Goal: Check status: Check status

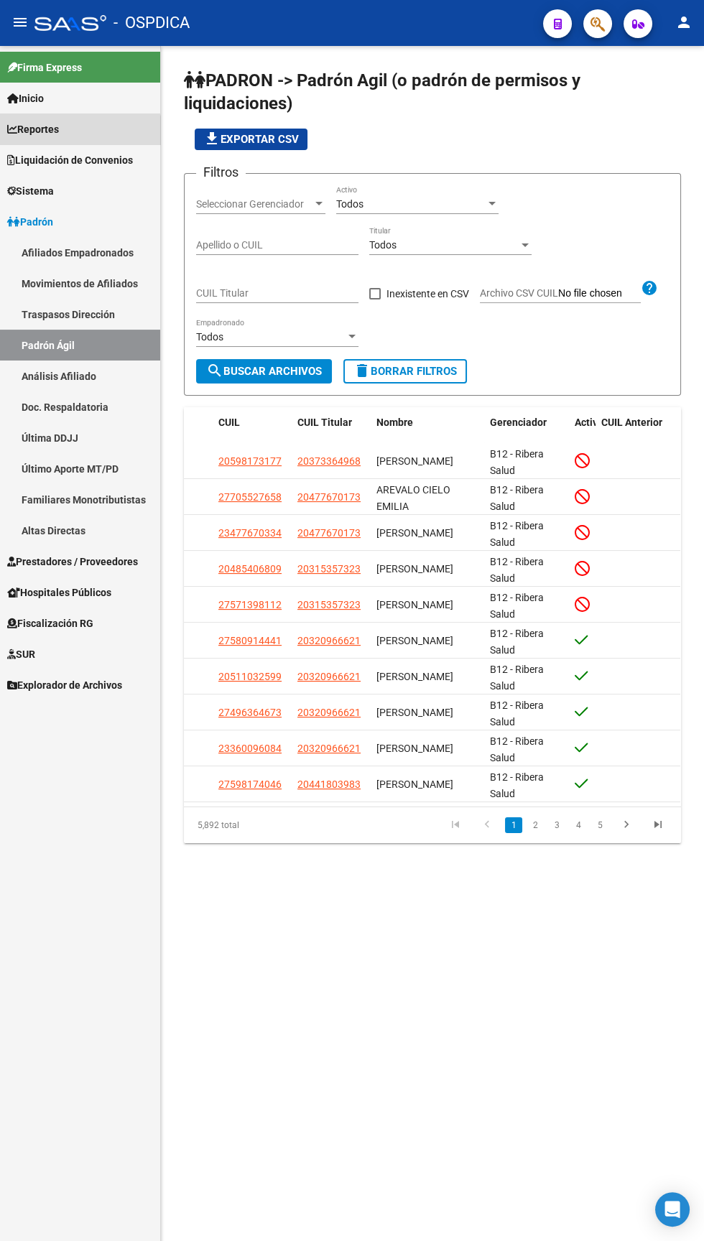
click at [50, 129] on span "Reportes" at bounding box center [33, 129] width 52 height 16
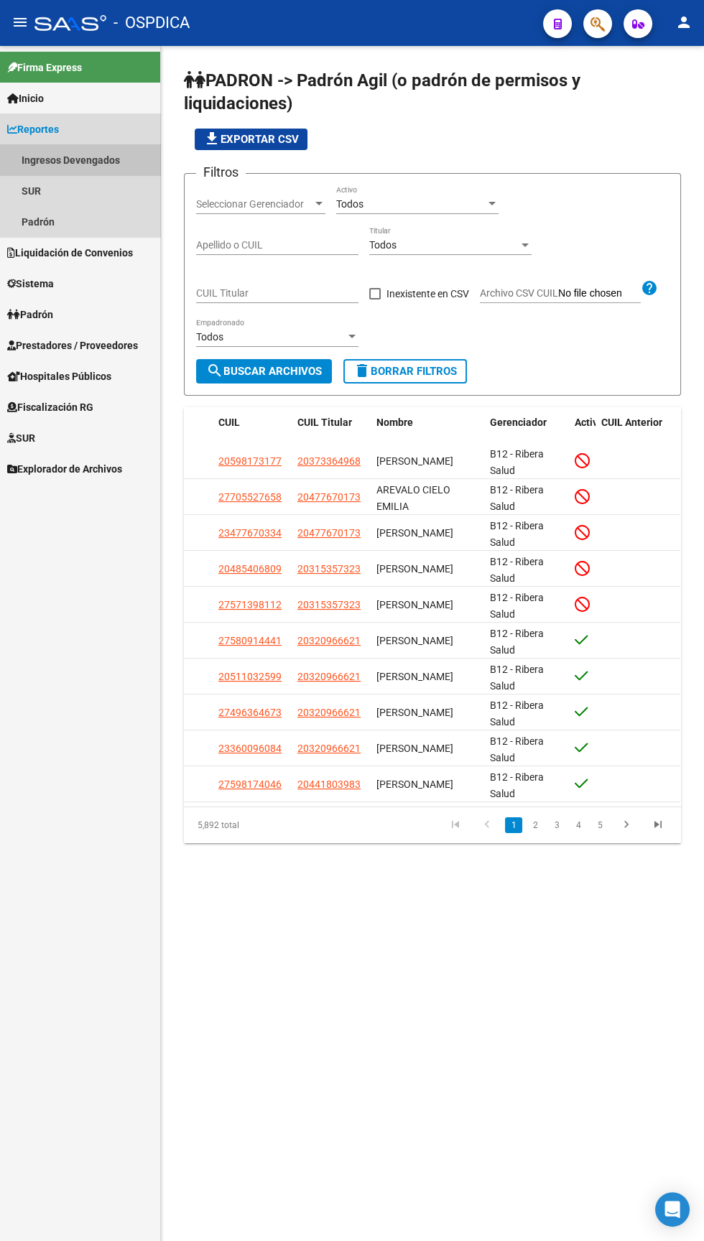
click at [107, 162] on link "Ingresos Devengados" at bounding box center [80, 159] width 160 height 31
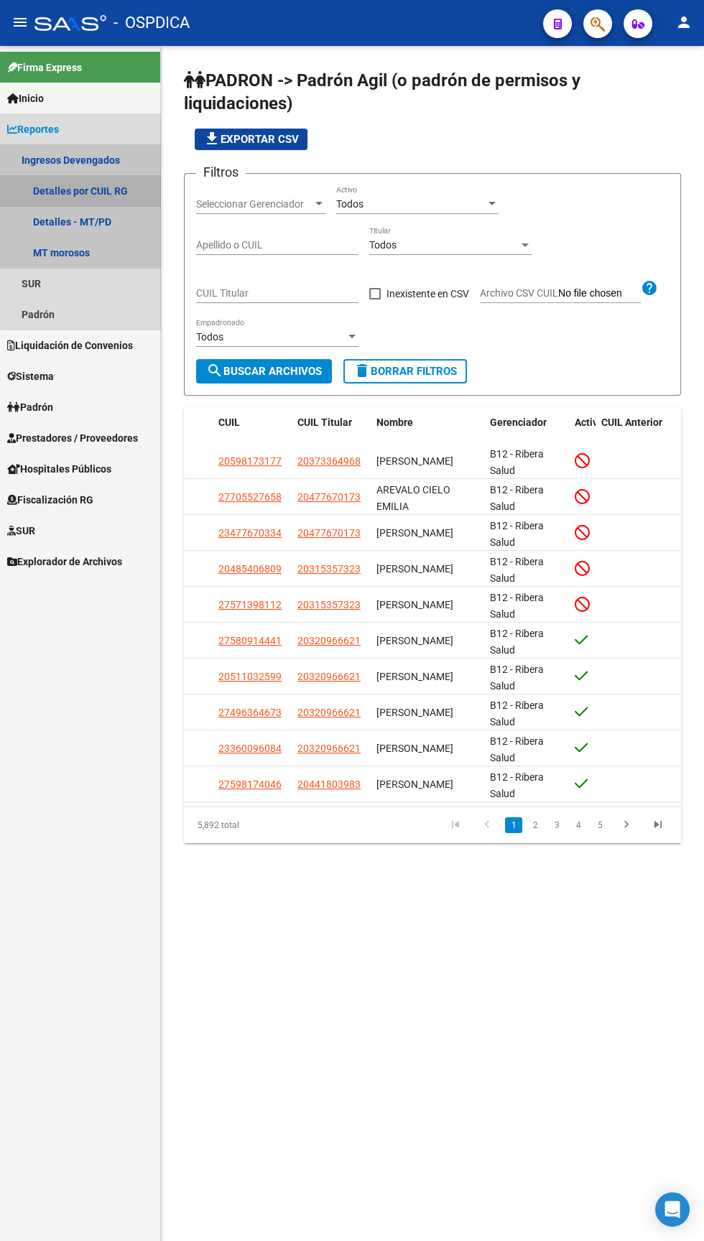
click at [126, 190] on link "Detalles por CUIL RG" at bounding box center [80, 190] width 160 height 31
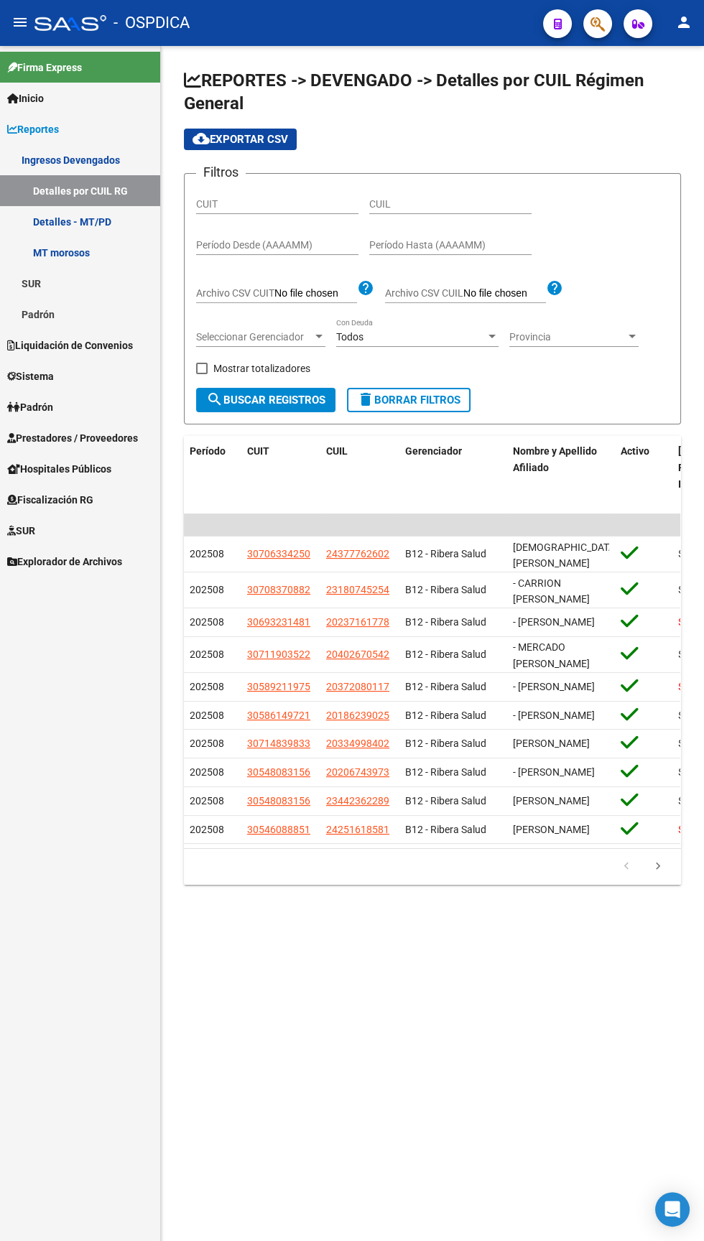
click at [293, 250] on input "Período Desde (AAAAMM)" at bounding box center [277, 245] width 162 height 12
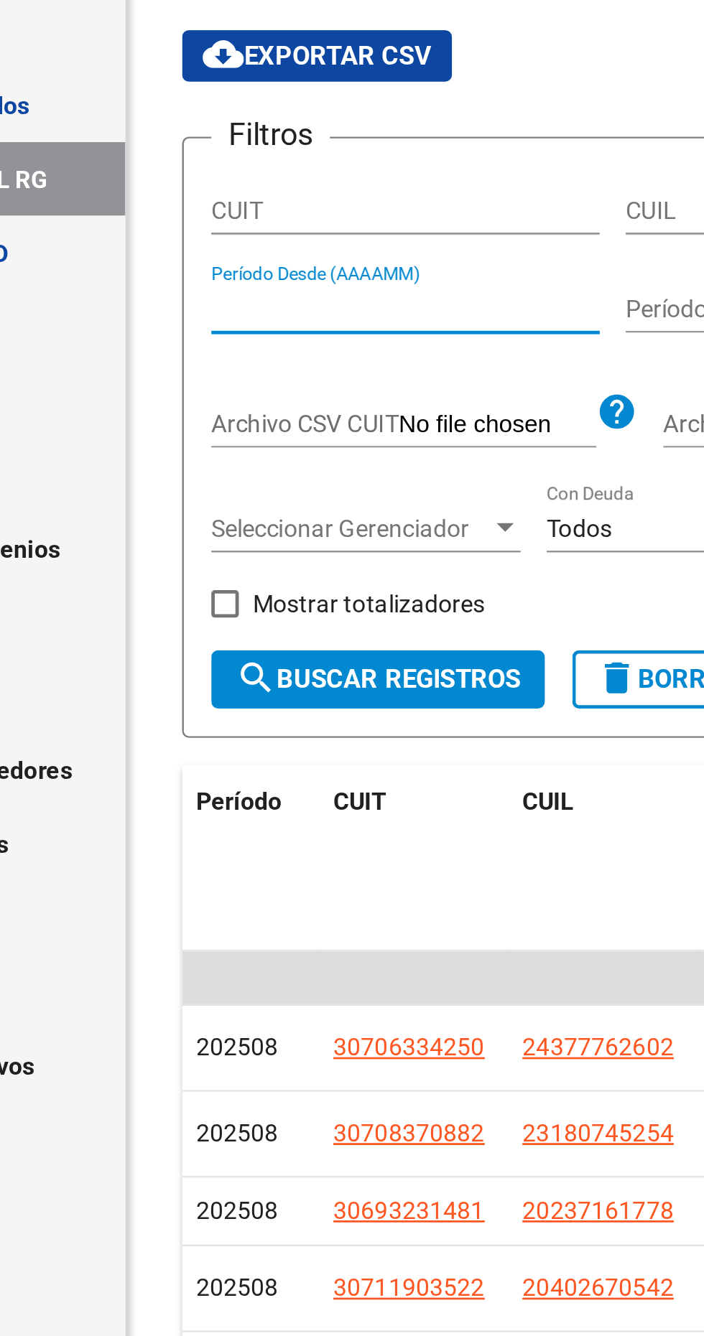
type input "202508"
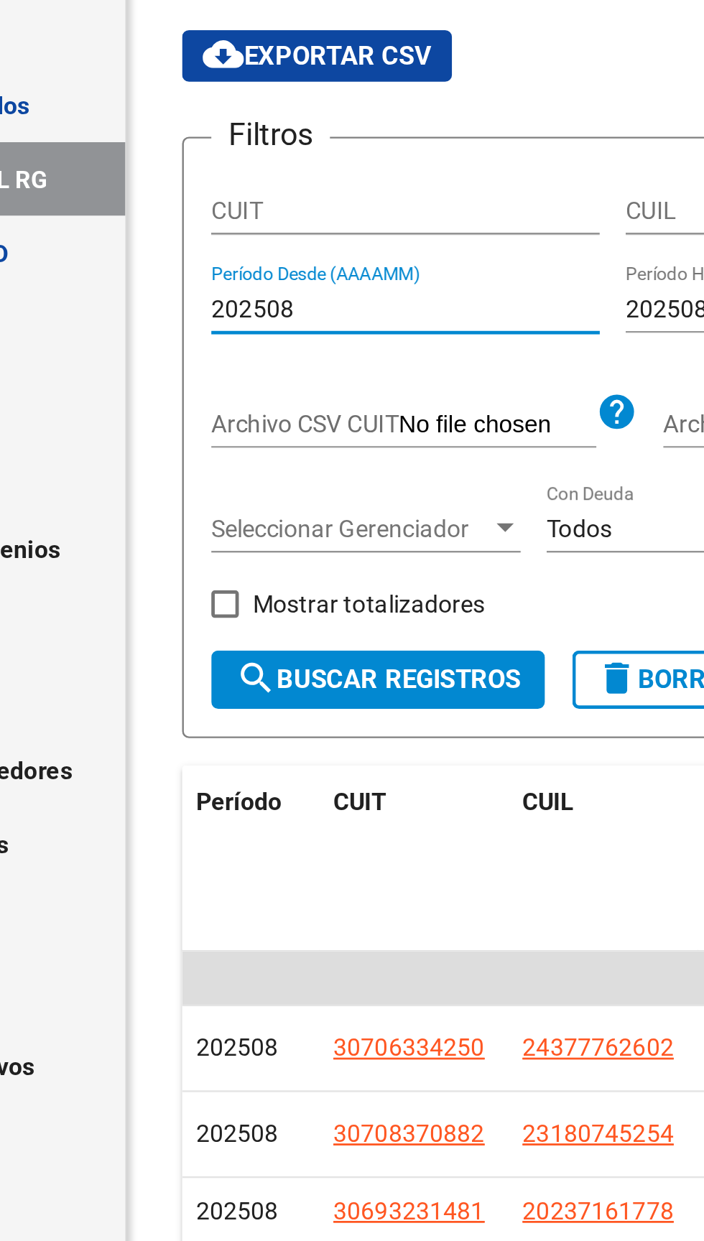
click at [200, 368] on span at bounding box center [201, 368] width 11 height 11
click at [201, 374] on input "Mostrar totalizadores" at bounding box center [201, 374] width 1 height 1
checkbox input "true"
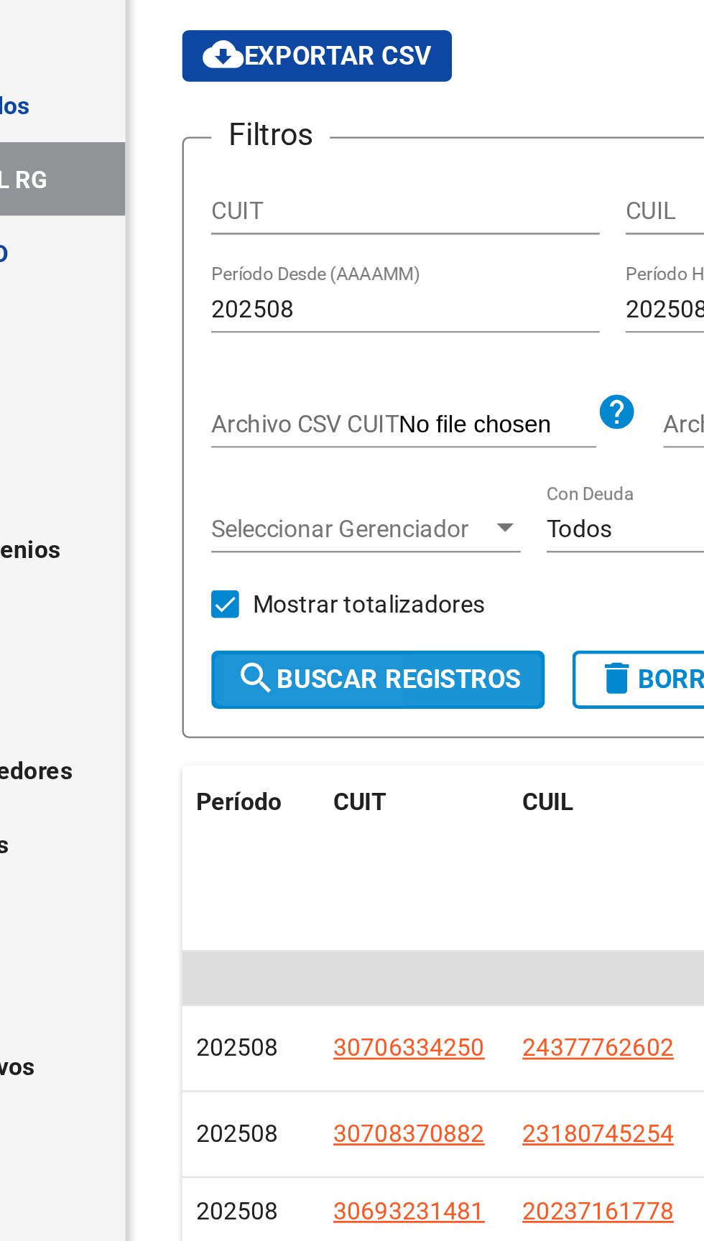
click at [230, 403] on span "search Buscar Registros" at bounding box center [265, 399] width 119 height 13
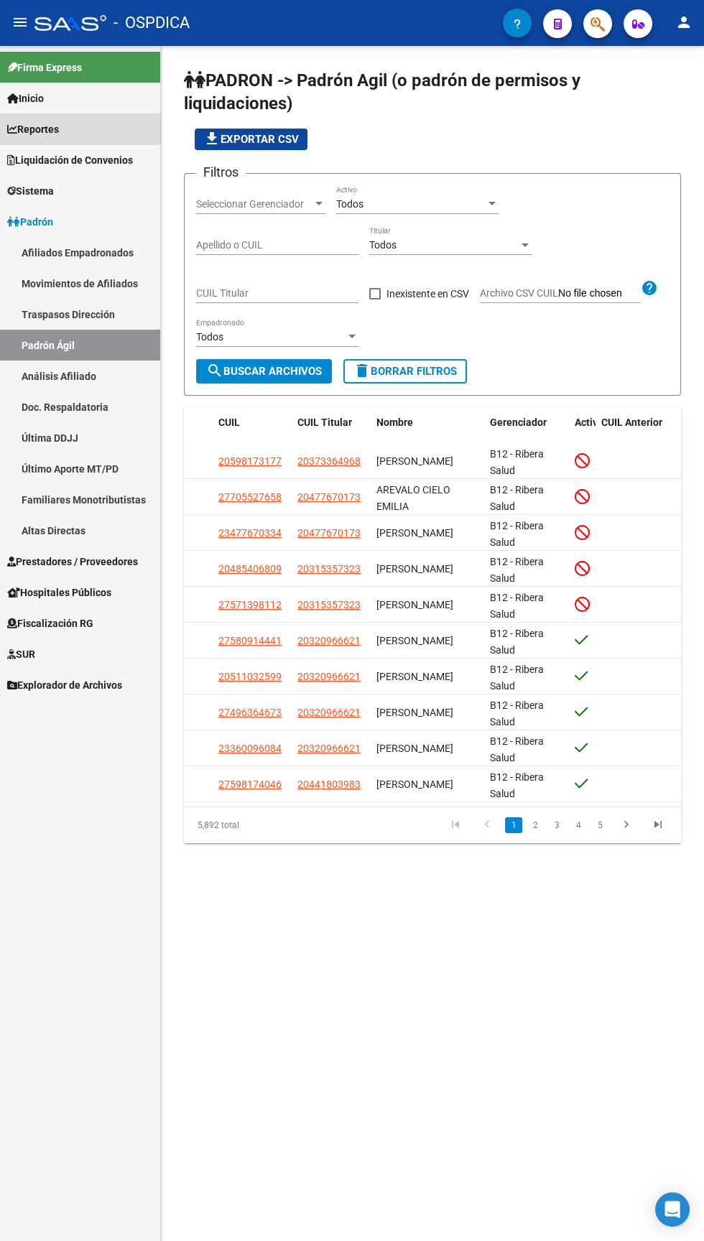
click at [59, 125] on span "Reportes" at bounding box center [33, 129] width 52 height 16
click at [36, 129] on span "Reportes" at bounding box center [33, 129] width 52 height 16
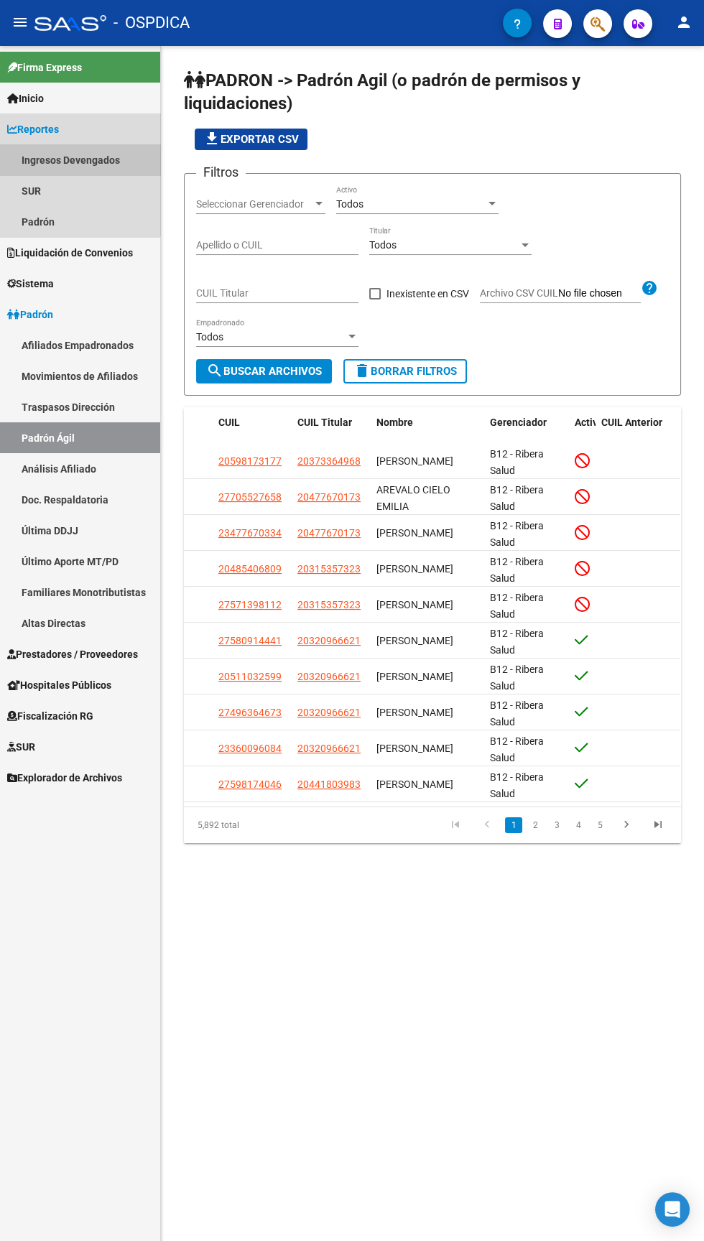
click at [70, 165] on link "Ingresos Devengados" at bounding box center [80, 159] width 160 height 31
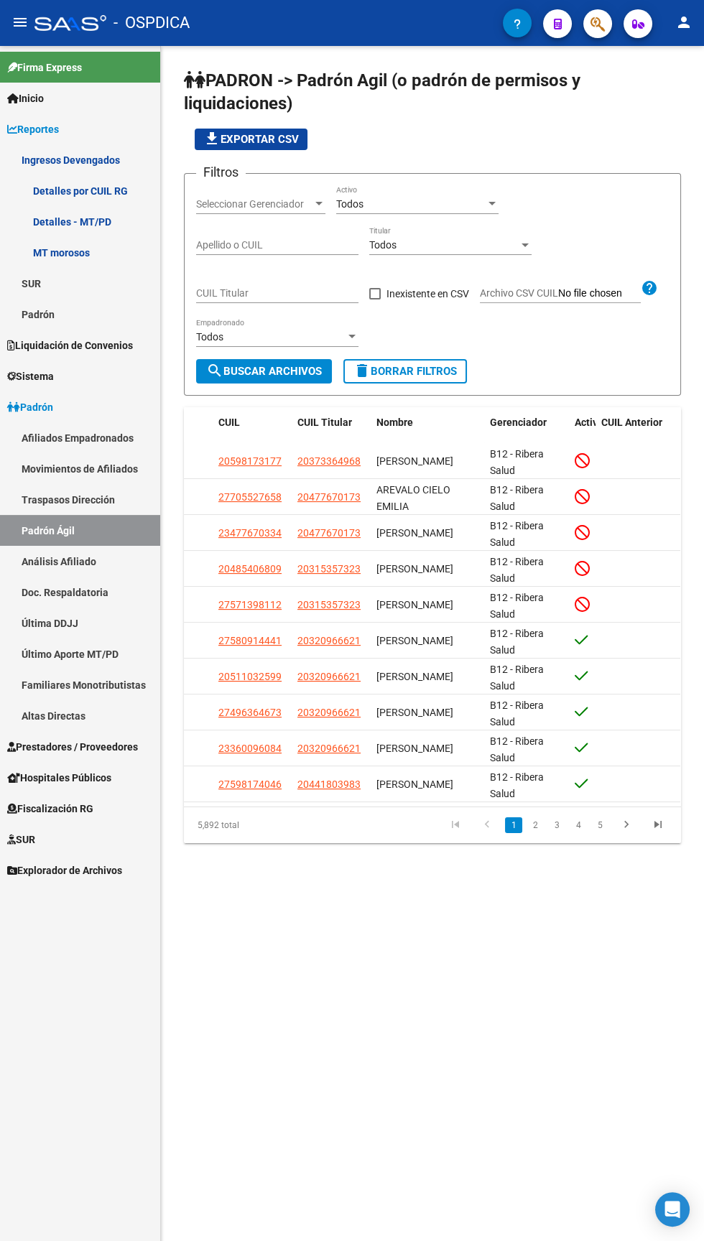
click at [66, 190] on link "Detalles por CUIL RG" at bounding box center [80, 190] width 160 height 31
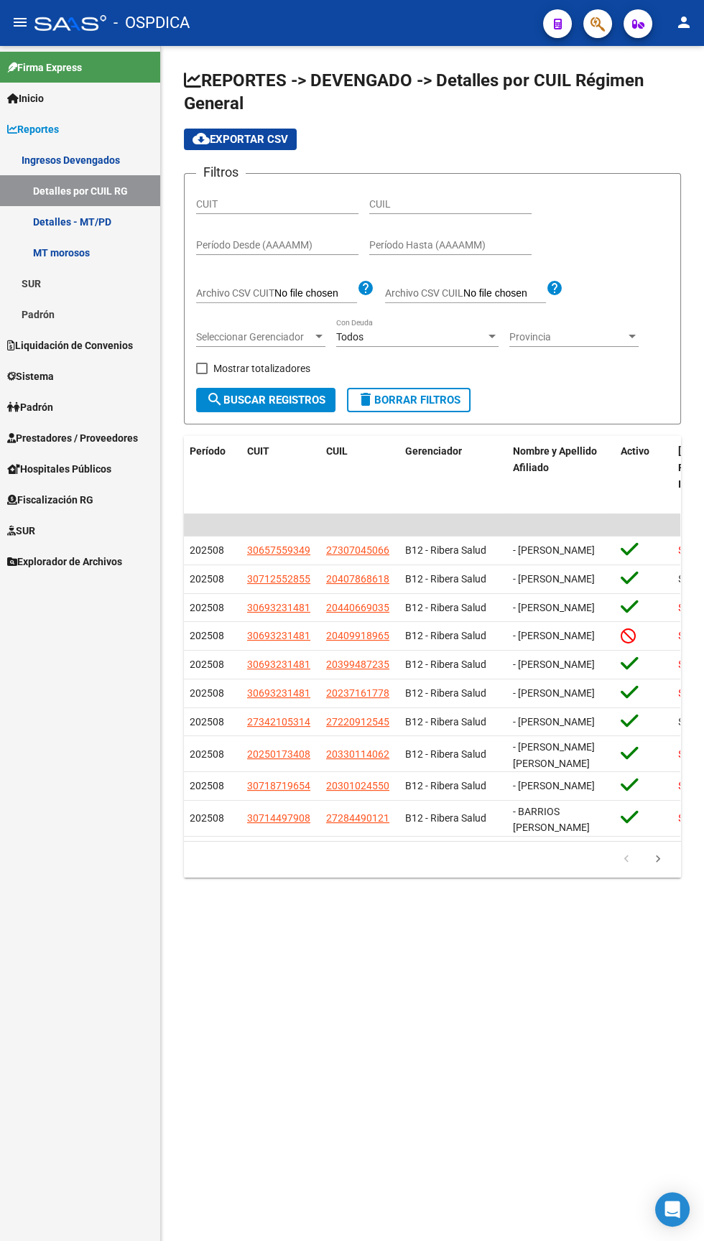
click at [232, 245] on input "Período Desde (AAAAMM)" at bounding box center [277, 245] width 162 height 12
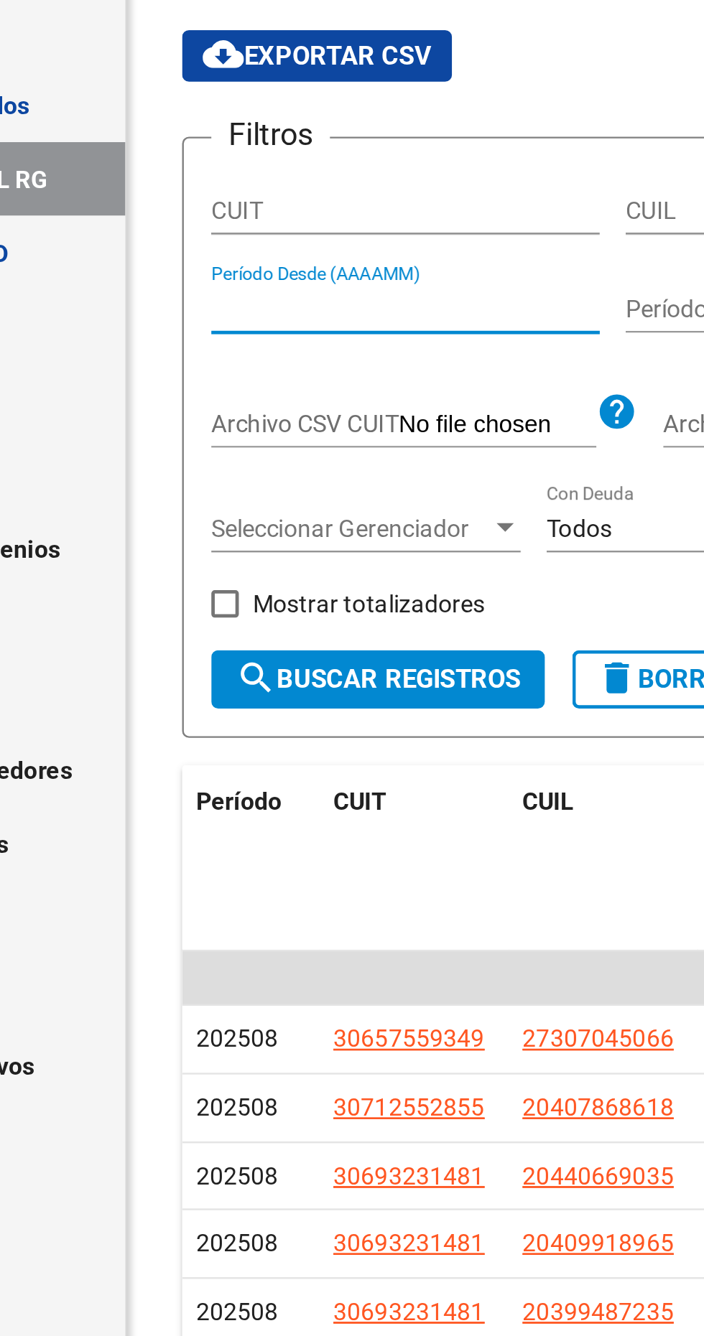
type input "202508"
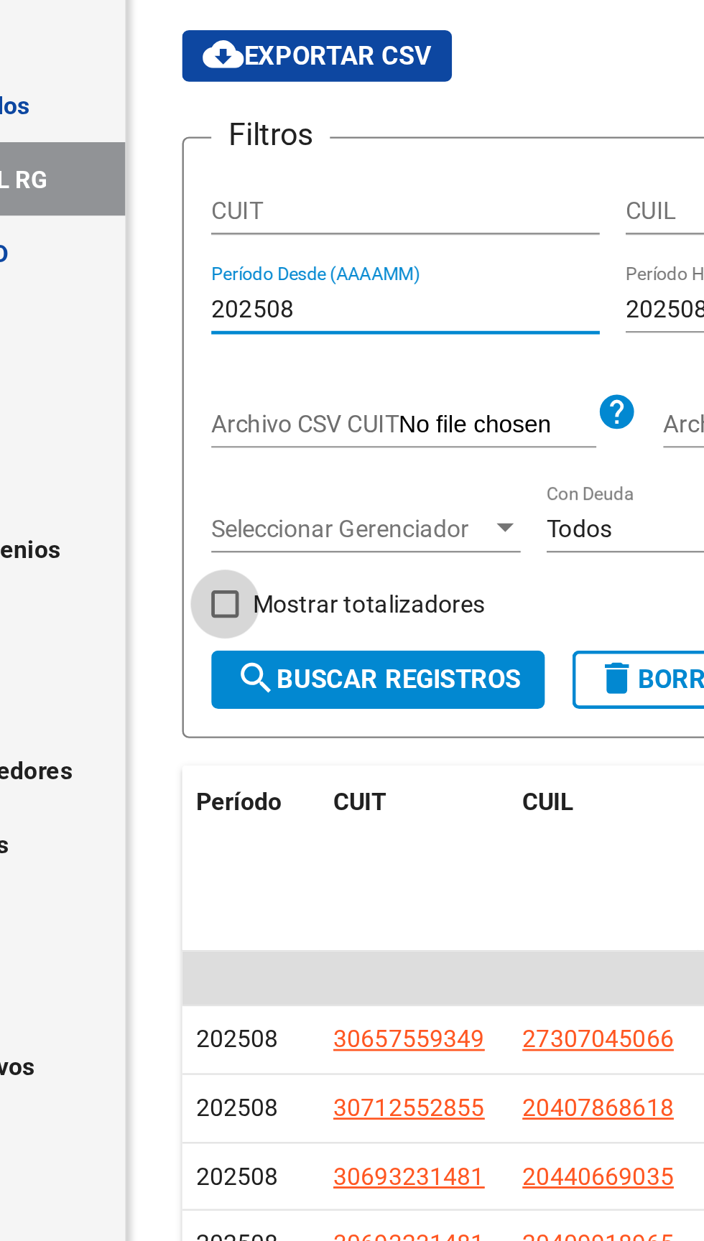
click at [200, 365] on span at bounding box center [201, 368] width 11 height 11
click at [201, 374] on input "Mostrar totalizadores" at bounding box center [201, 374] width 1 height 1
checkbox input "true"
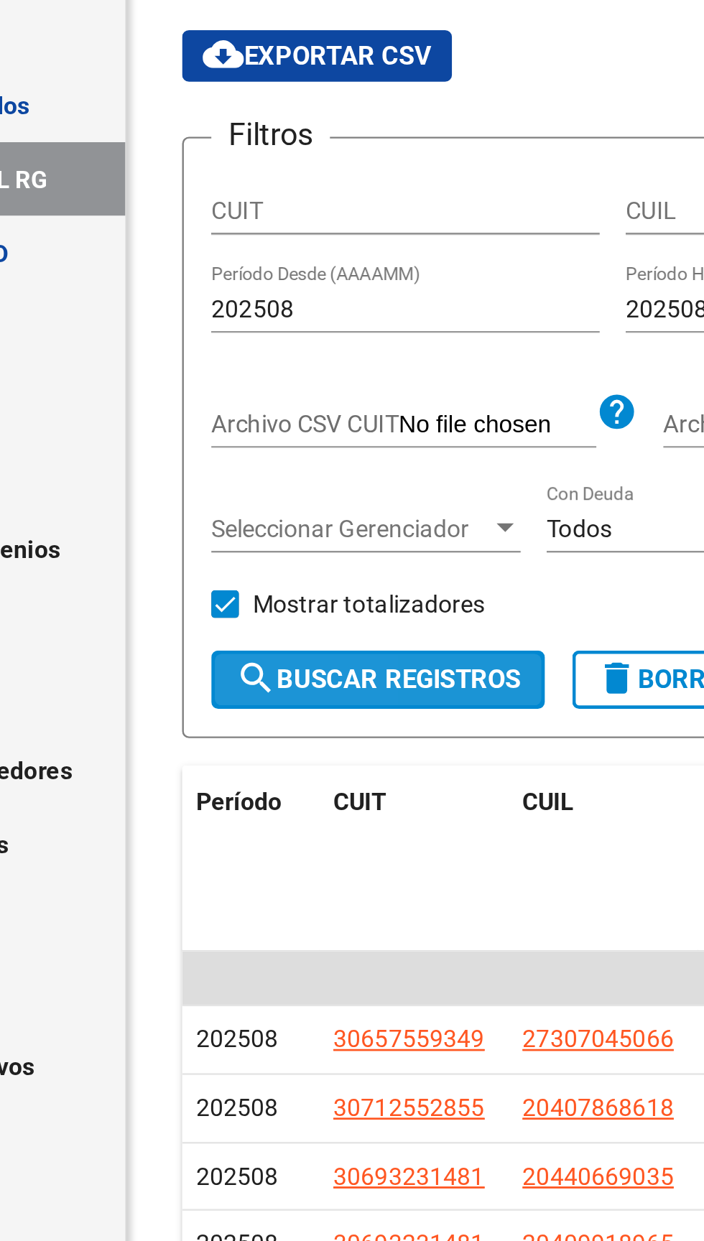
click at [229, 392] on button "search Buscar Registros" at bounding box center [265, 400] width 139 height 24
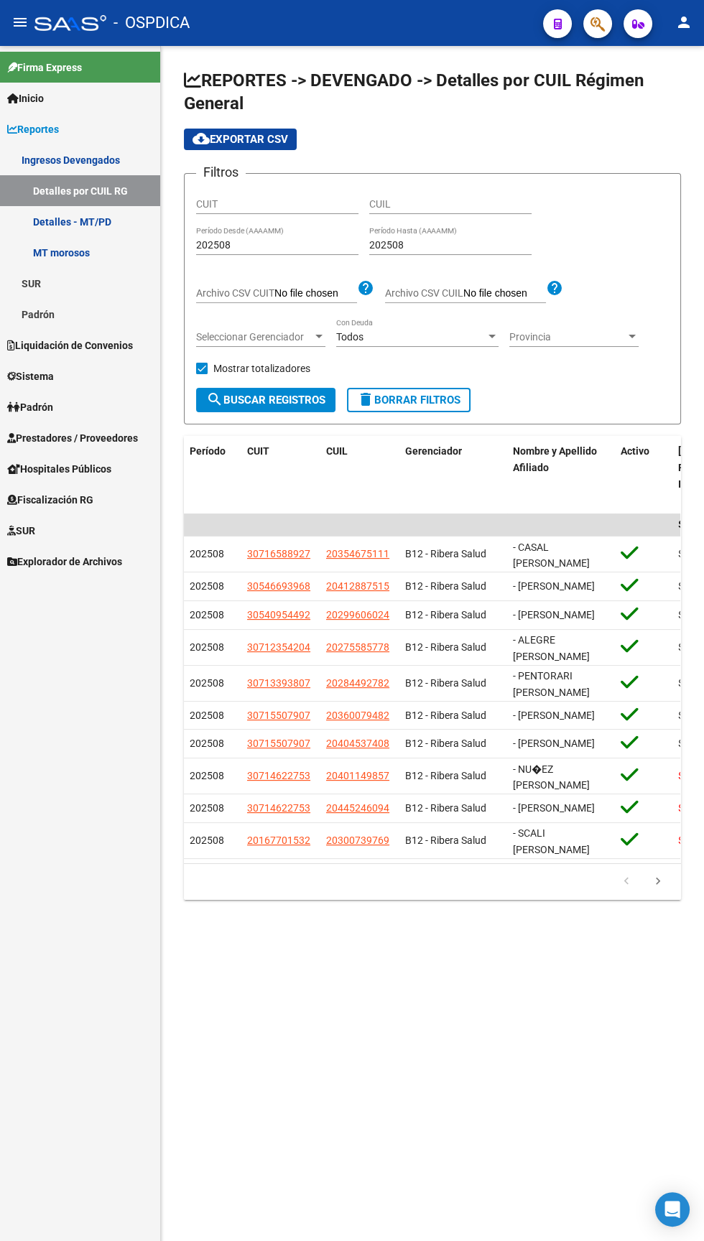
scroll to position [29, 0]
click at [663, 888] on icon "go to next page" at bounding box center [657, 882] width 19 height 17
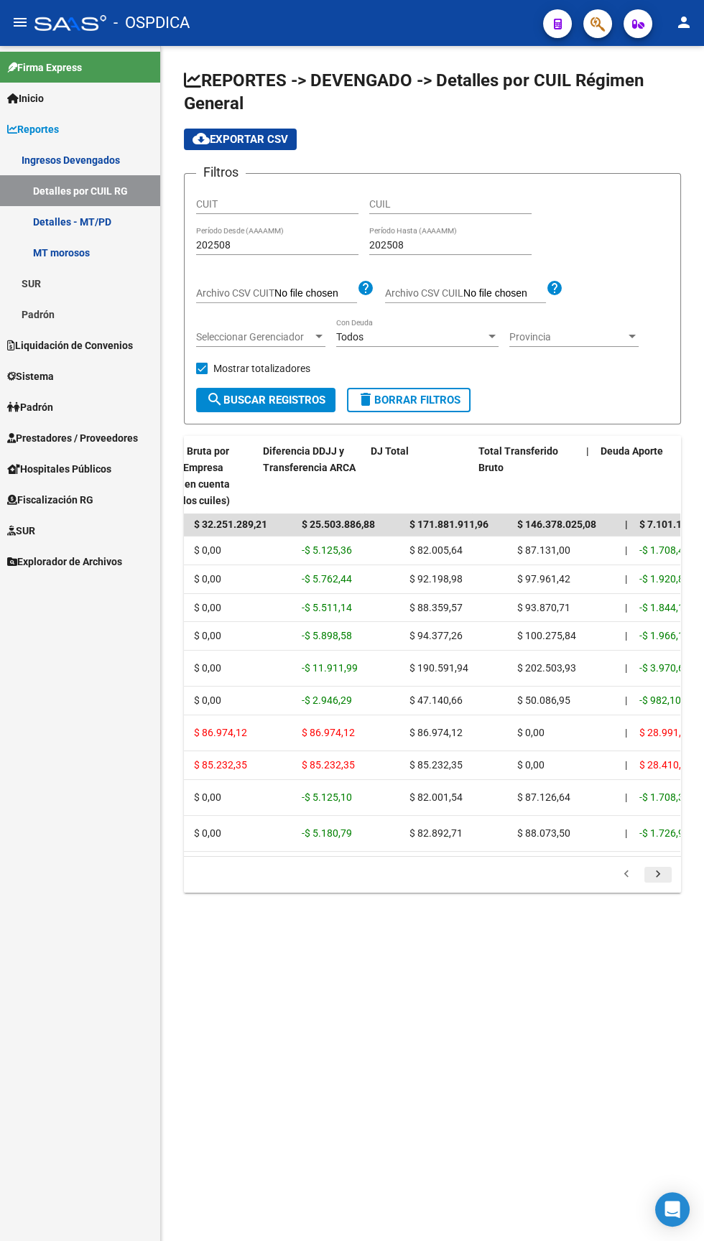
scroll to position [0, 767]
